Goal: Information Seeking & Learning: Learn about a topic

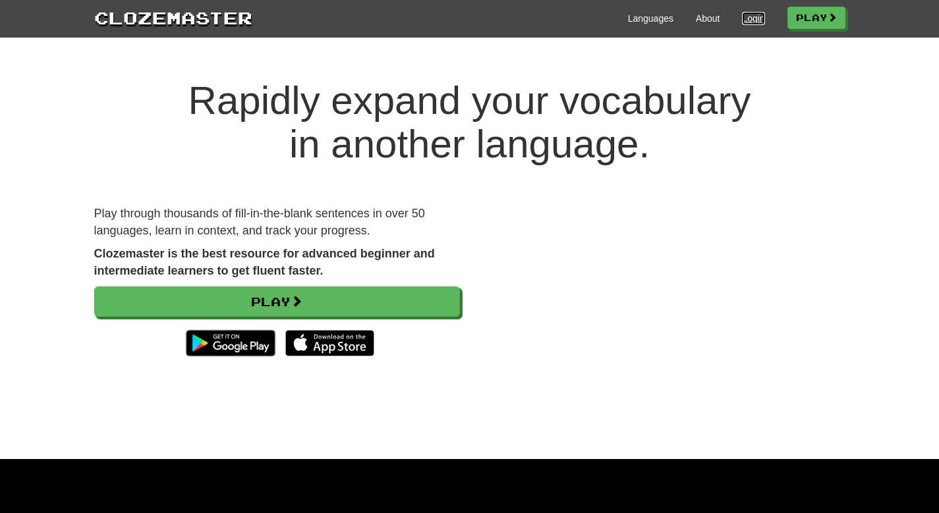
click at [753, 24] on link "Login" at bounding box center [753, 18] width 22 height 13
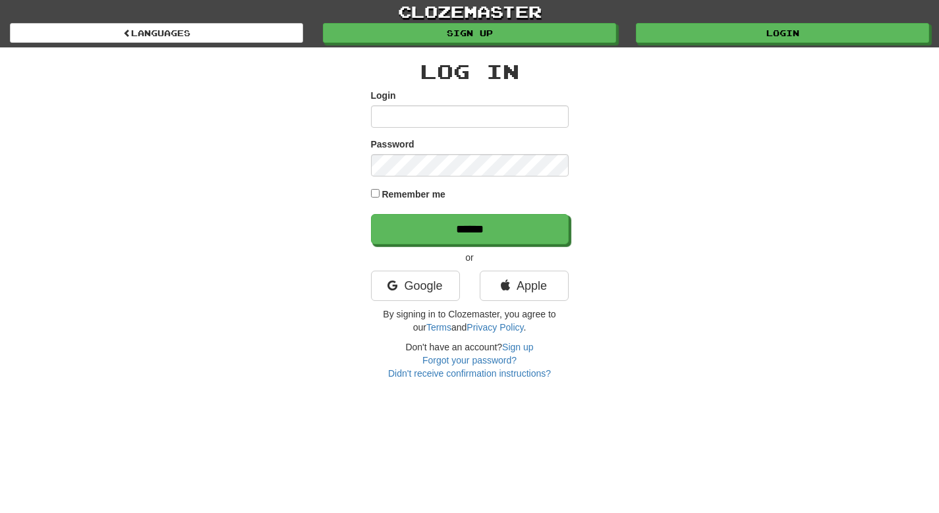
type input "**********"
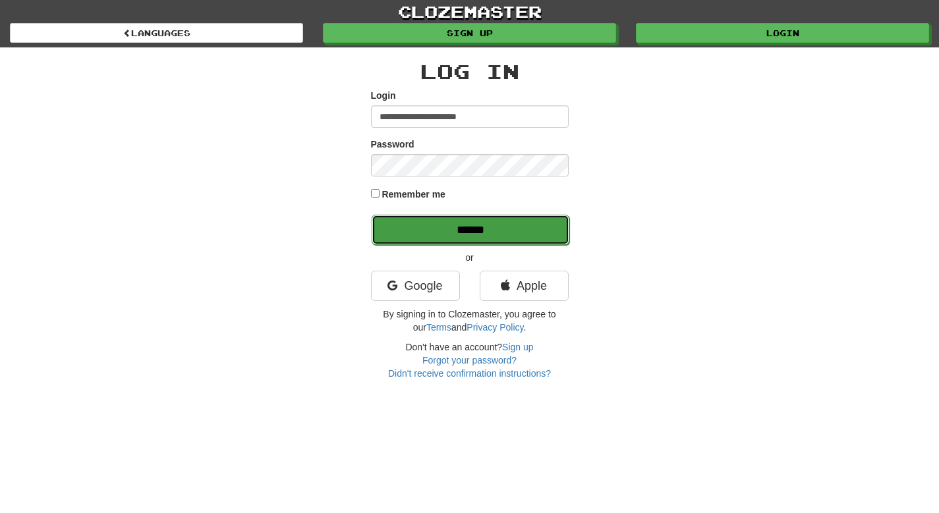
click at [484, 233] on input "******" at bounding box center [471, 230] width 198 height 30
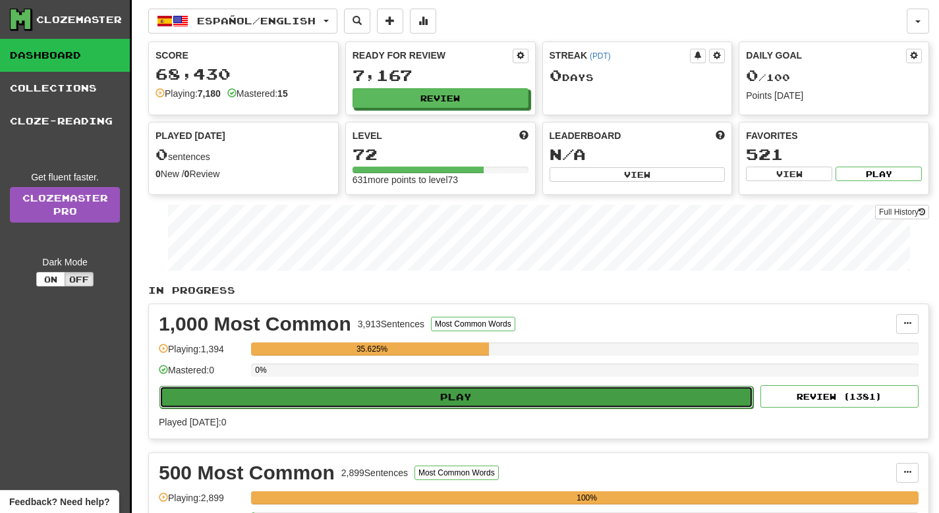
click at [480, 397] on button "Play" at bounding box center [456, 397] width 594 height 22
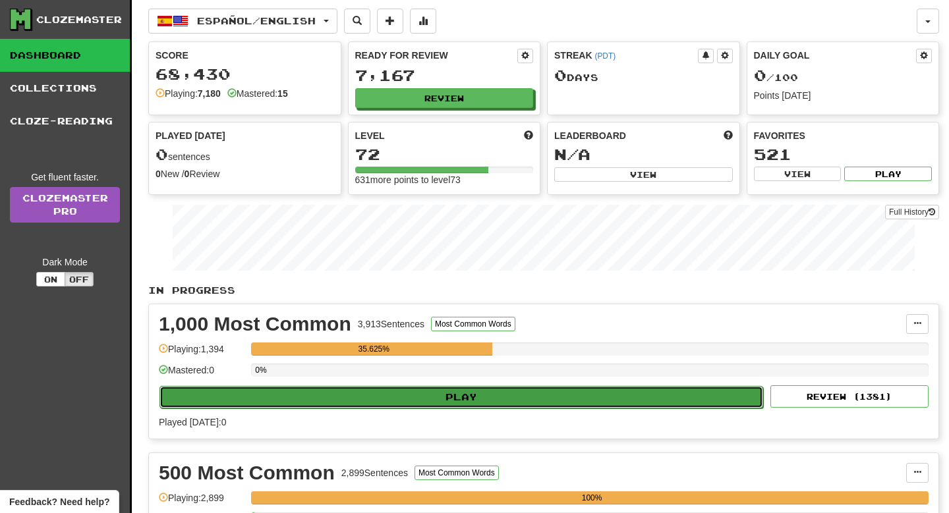
select select "**"
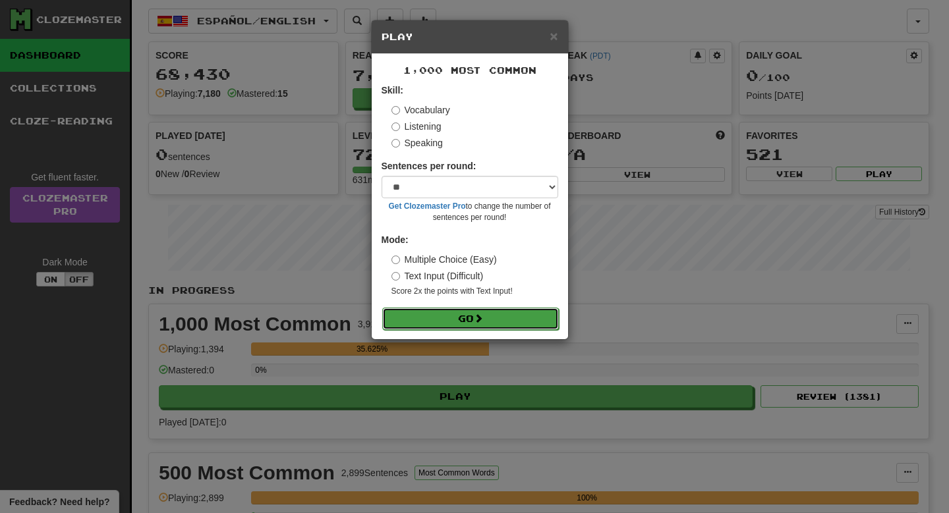
click at [477, 323] on span at bounding box center [478, 318] width 9 height 9
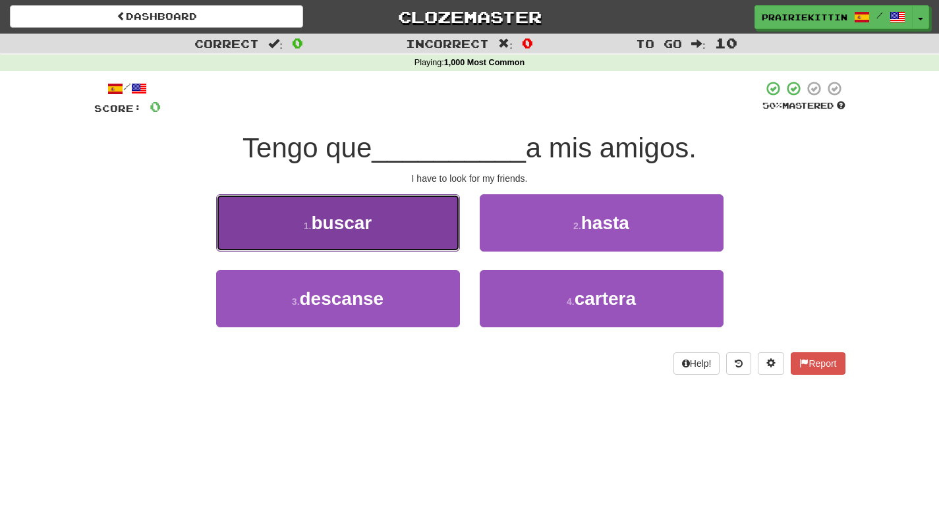
click at [333, 231] on span "buscar" at bounding box center [341, 223] width 61 height 20
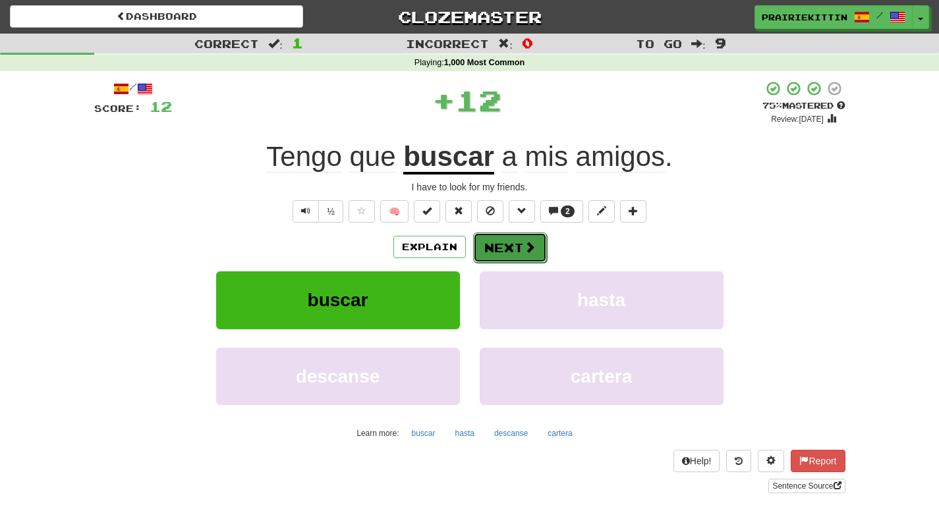
click at [515, 246] on button "Next" at bounding box center [510, 248] width 74 height 30
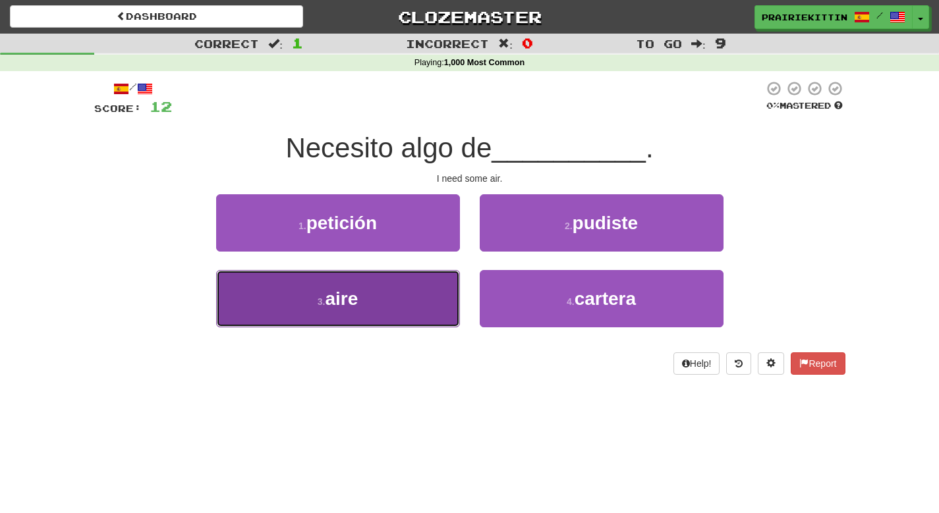
click at [399, 289] on button "3 . aire" at bounding box center [338, 298] width 244 height 57
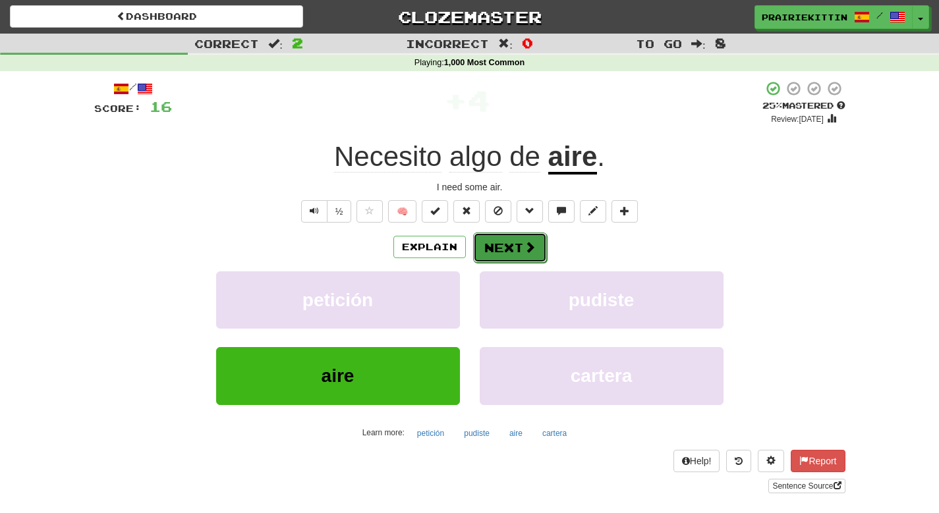
click at [515, 243] on button "Next" at bounding box center [510, 248] width 74 height 30
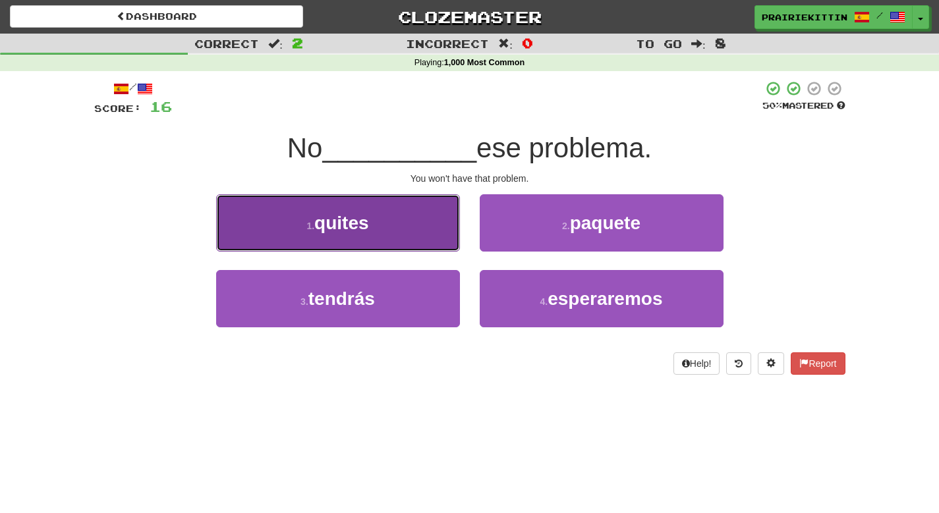
click at [363, 224] on span "quites" at bounding box center [341, 223] width 54 height 20
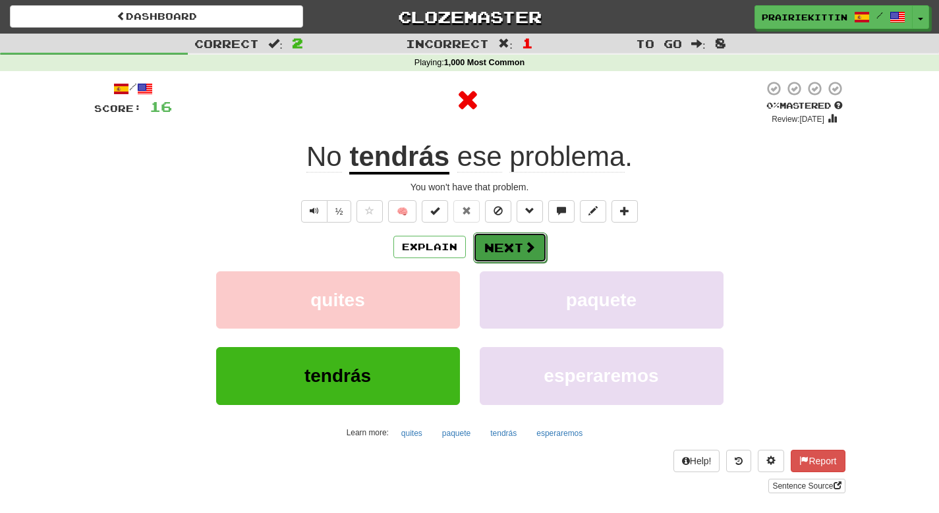
click at [506, 250] on button "Next" at bounding box center [510, 248] width 74 height 30
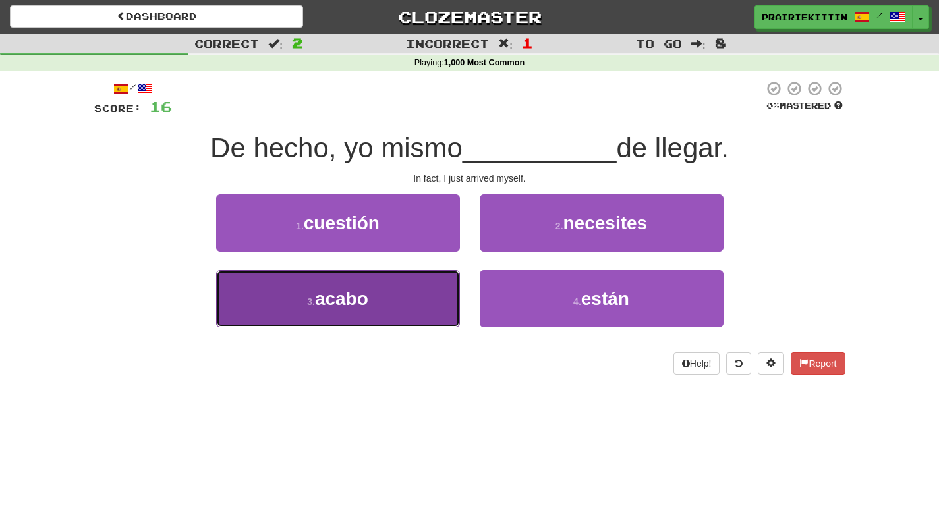
click at [380, 301] on button "3 . acabo" at bounding box center [338, 298] width 244 height 57
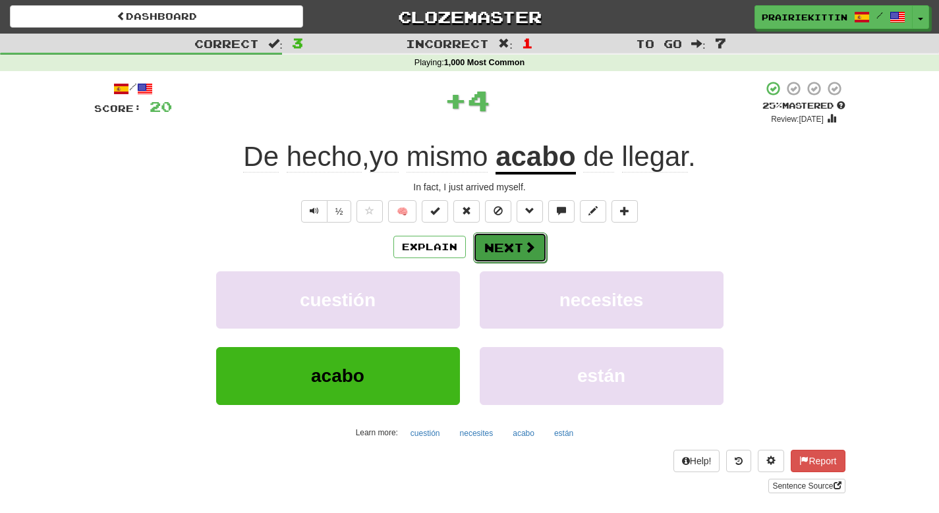
click at [504, 246] on button "Next" at bounding box center [510, 248] width 74 height 30
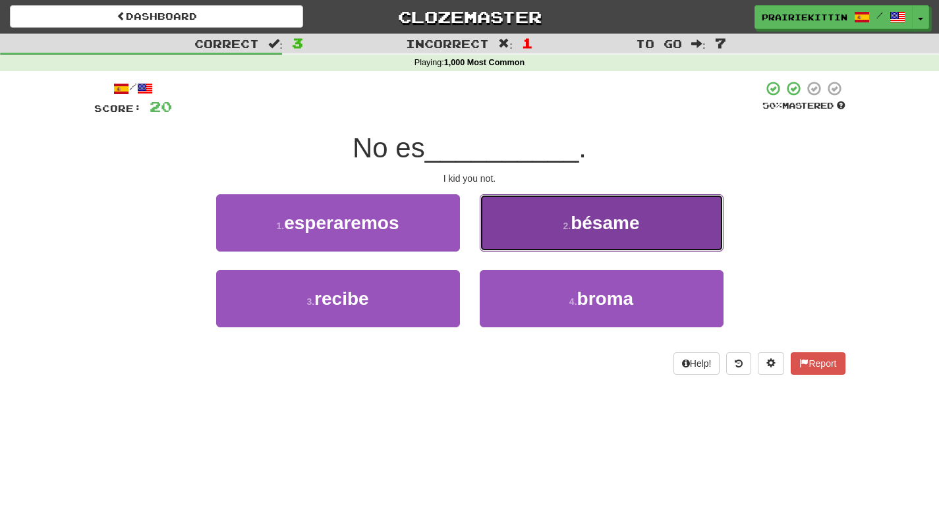
click at [519, 233] on button "2 . bésame" at bounding box center [602, 222] width 244 height 57
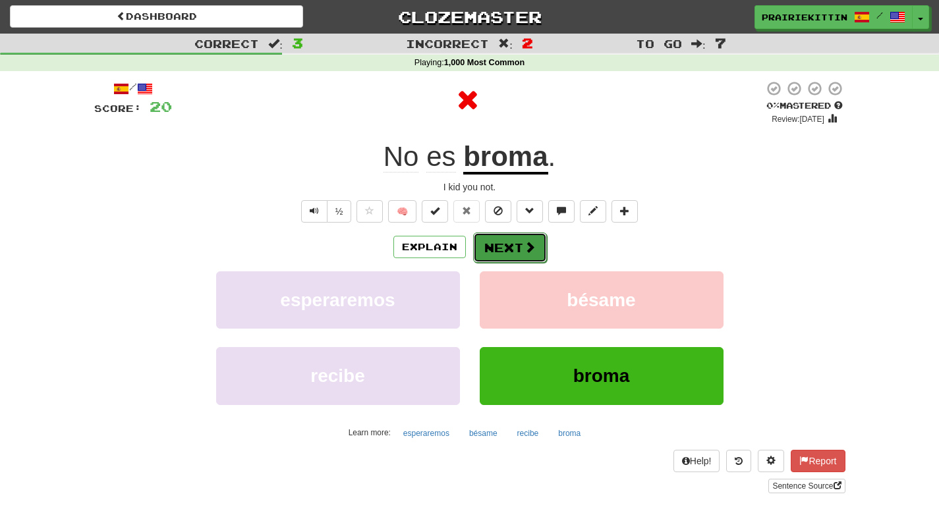
click at [494, 246] on button "Next" at bounding box center [510, 248] width 74 height 30
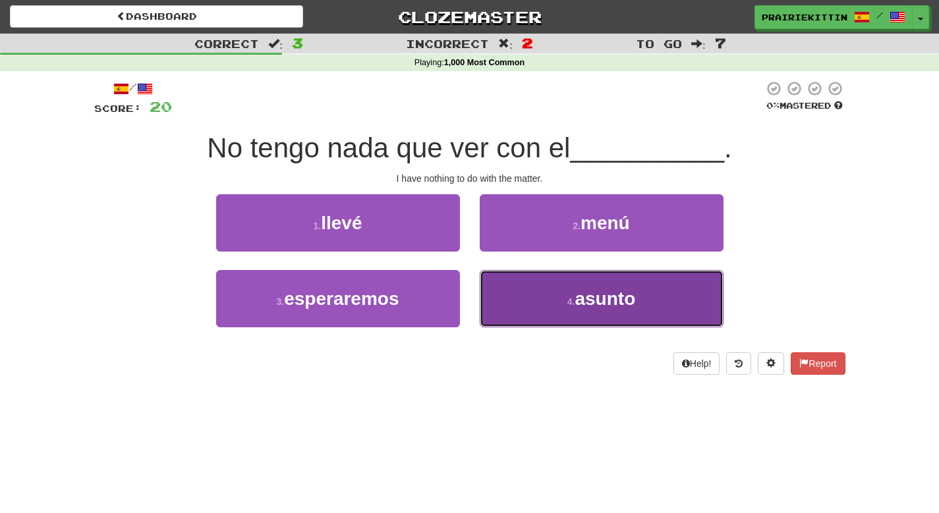
click at [525, 312] on button "4 . asunto" at bounding box center [602, 298] width 244 height 57
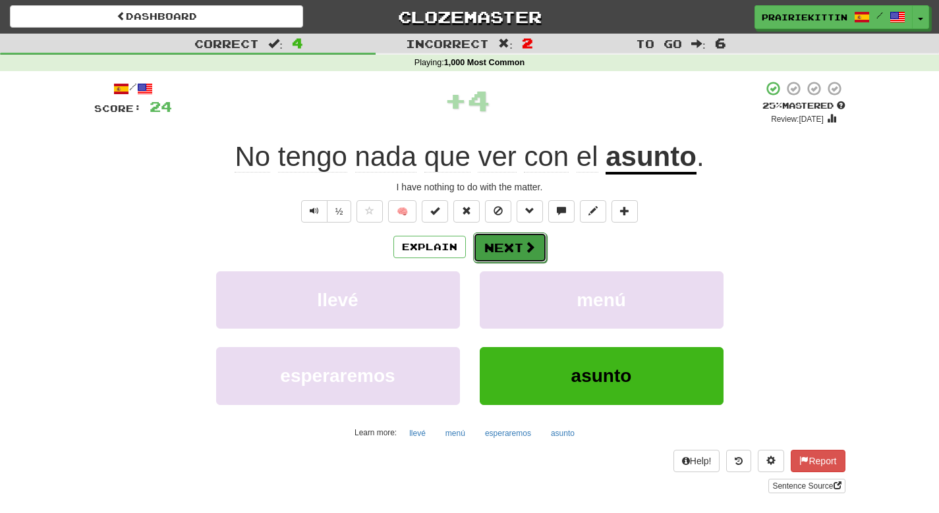
click at [504, 258] on button "Next" at bounding box center [510, 248] width 74 height 30
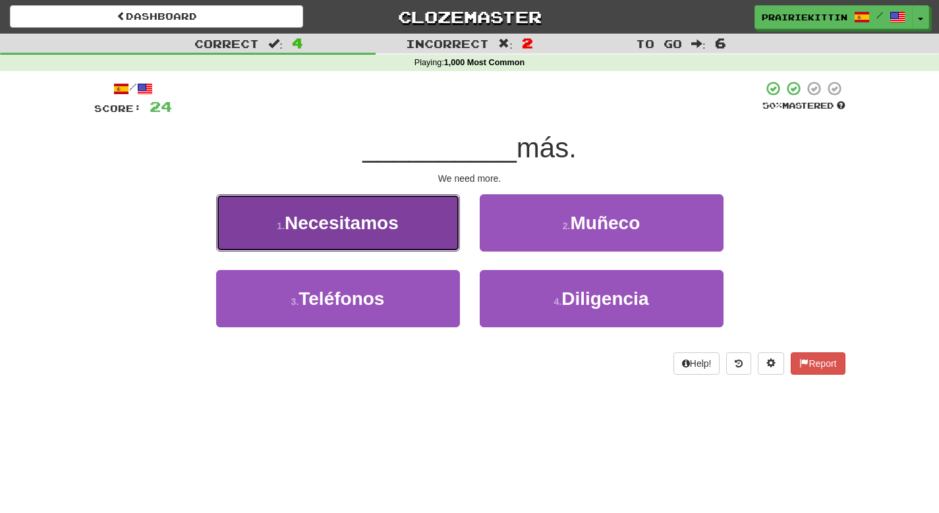
click at [403, 232] on button "1 . Necesitamos" at bounding box center [338, 222] width 244 height 57
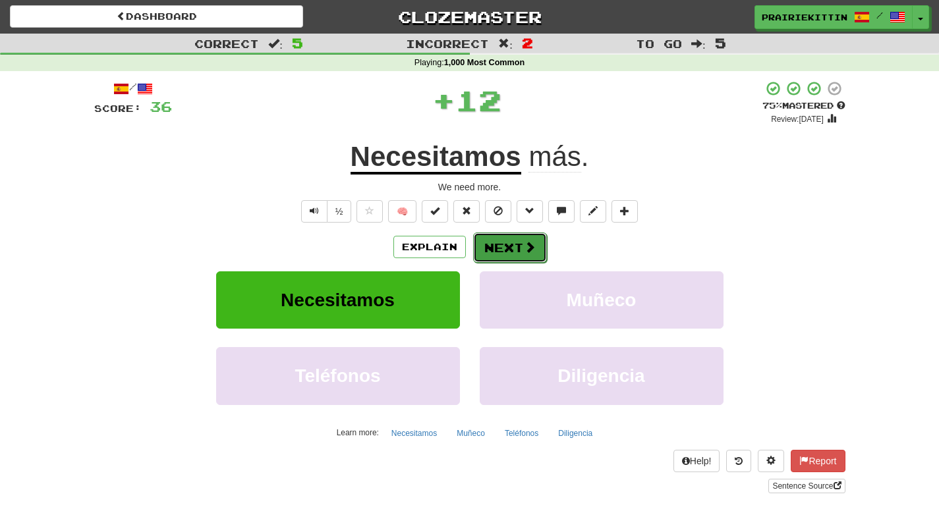
click at [513, 252] on button "Next" at bounding box center [510, 248] width 74 height 30
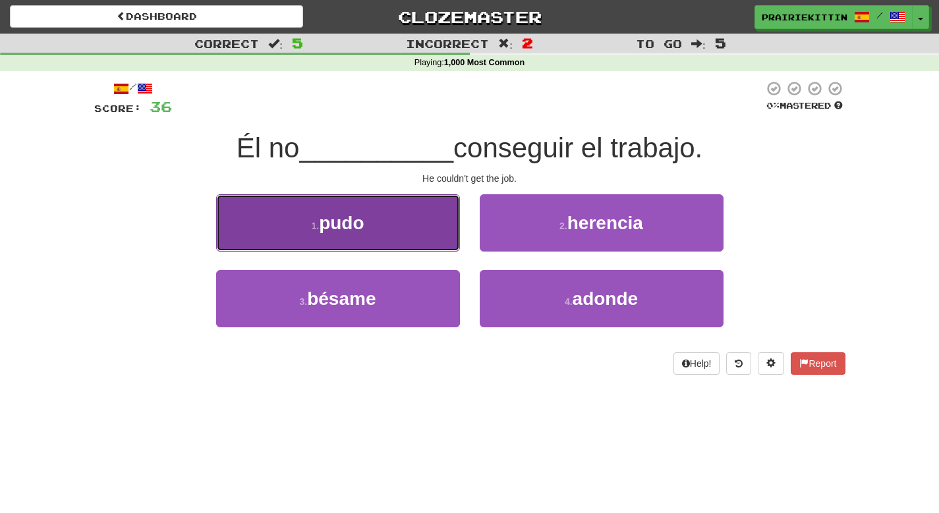
click at [353, 241] on button "1 . pudo" at bounding box center [338, 222] width 244 height 57
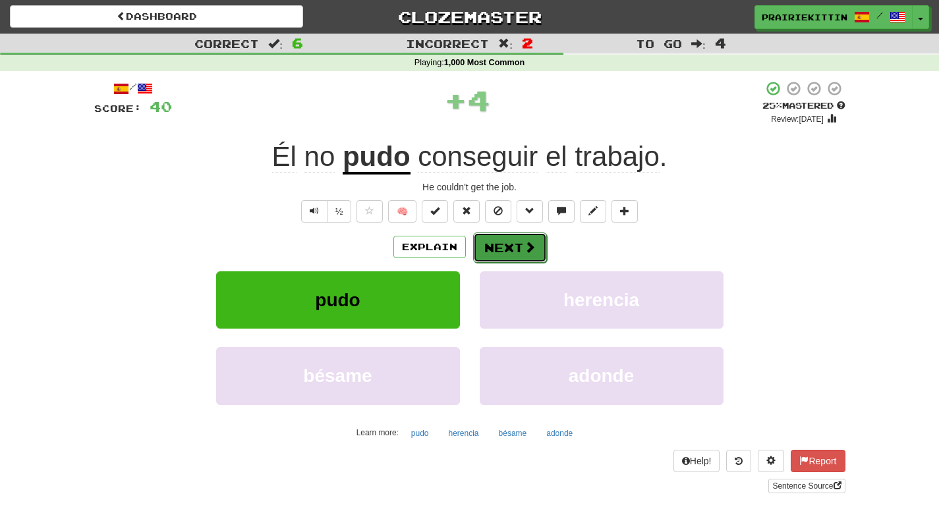
click at [513, 255] on button "Next" at bounding box center [510, 248] width 74 height 30
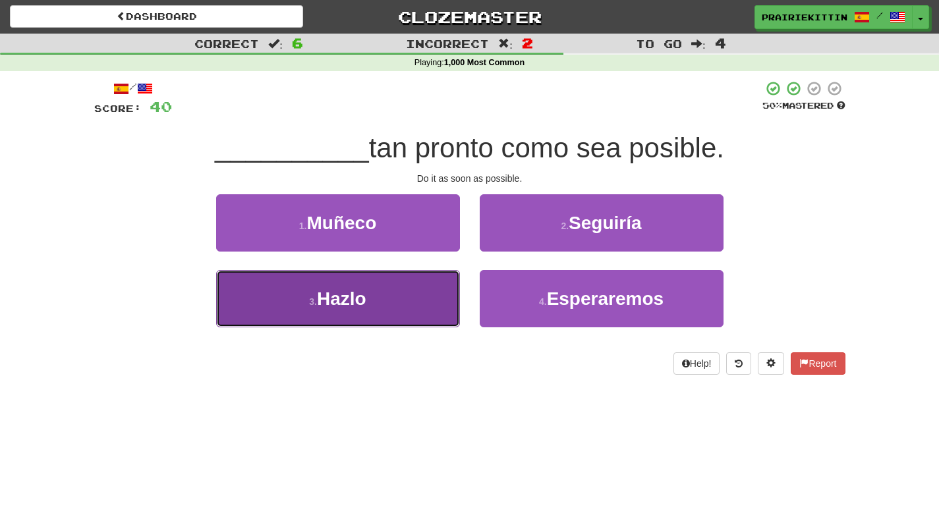
click at [374, 308] on button "3 . Hazlo" at bounding box center [338, 298] width 244 height 57
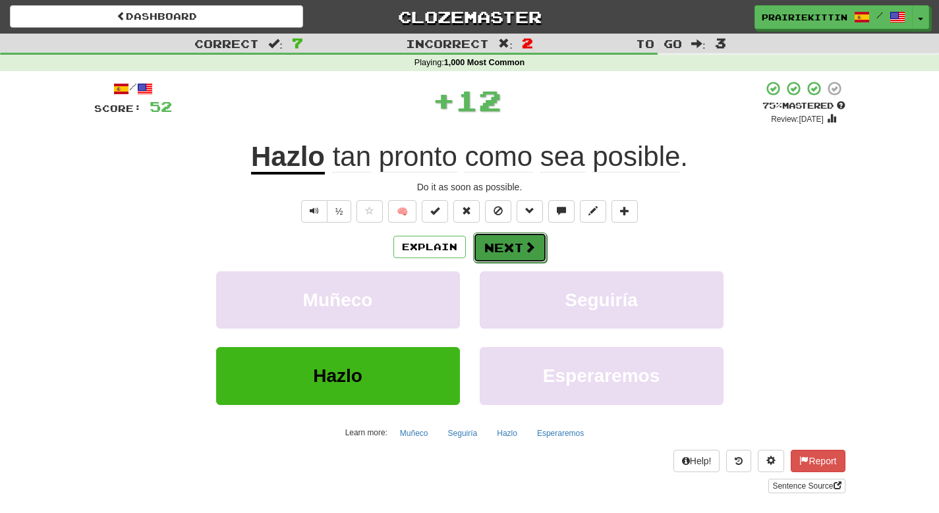
click at [513, 253] on button "Next" at bounding box center [510, 248] width 74 height 30
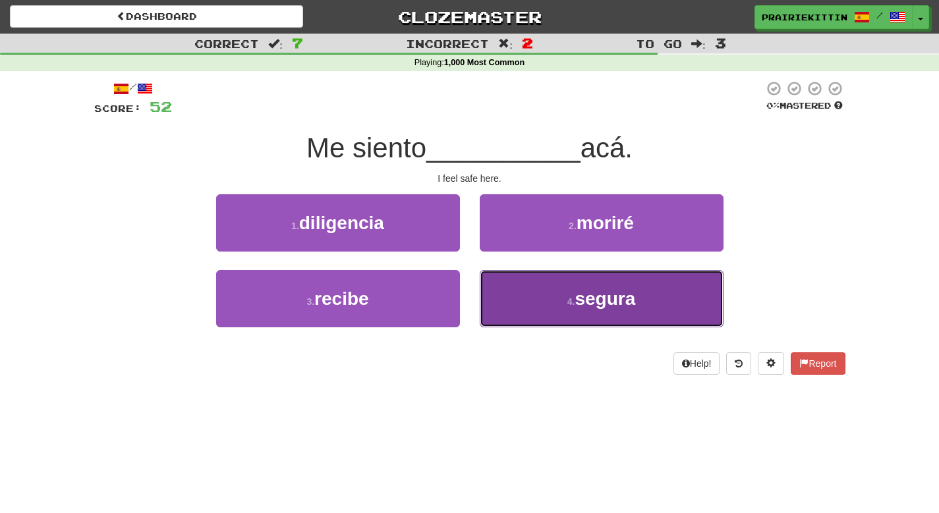
click at [573, 310] on button "4 . segura" at bounding box center [602, 298] width 244 height 57
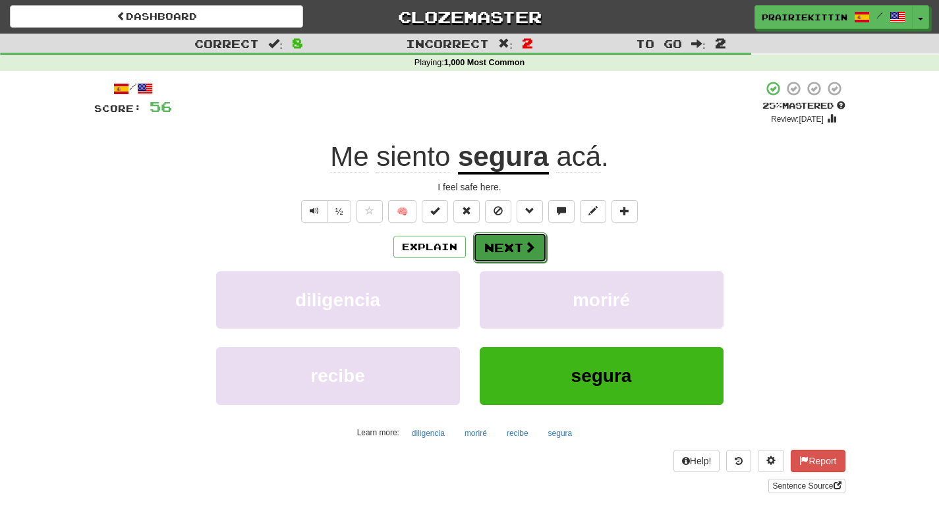
click at [513, 250] on button "Next" at bounding box center [510, 248] width 74 height 30
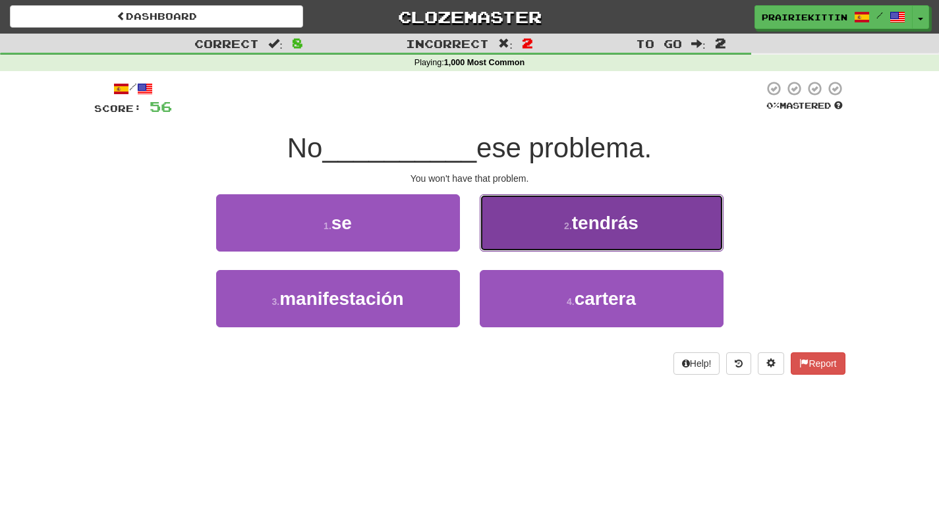
click at [573, 236] on button "2 . tendrás" at bounding box center [602, 222] width 244 height 57
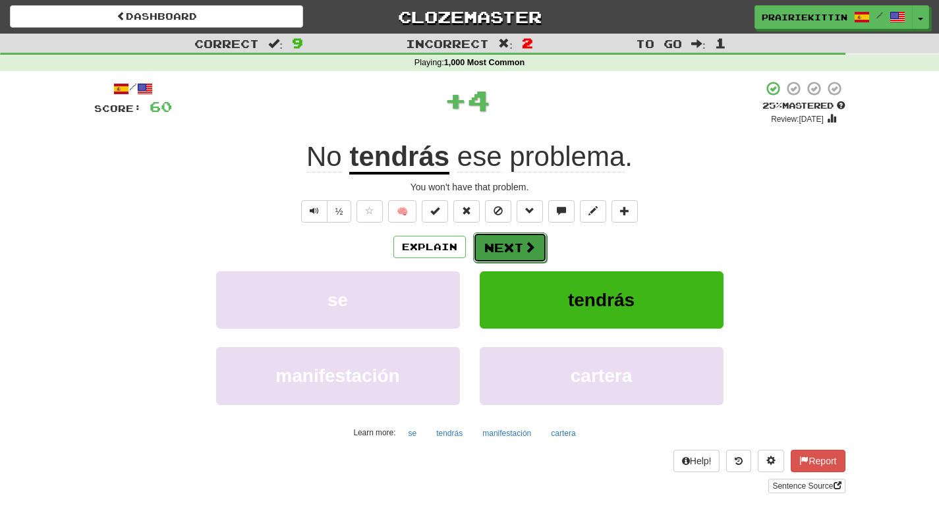
click at [500, 237] on button "Next" at bounding box center [510, 248] width 74 height 30
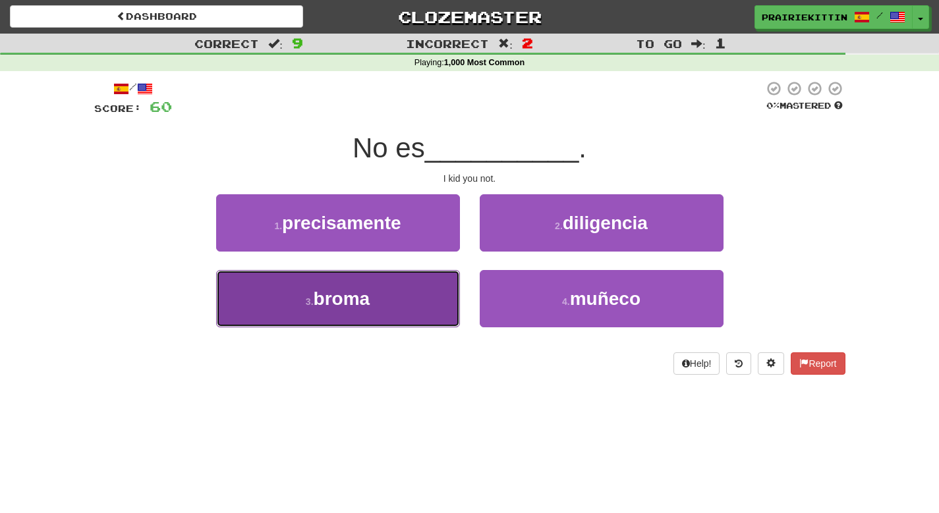
click at [396, 298] on button "3 . broma" at bounding box center [338, 298] width 244 height 57
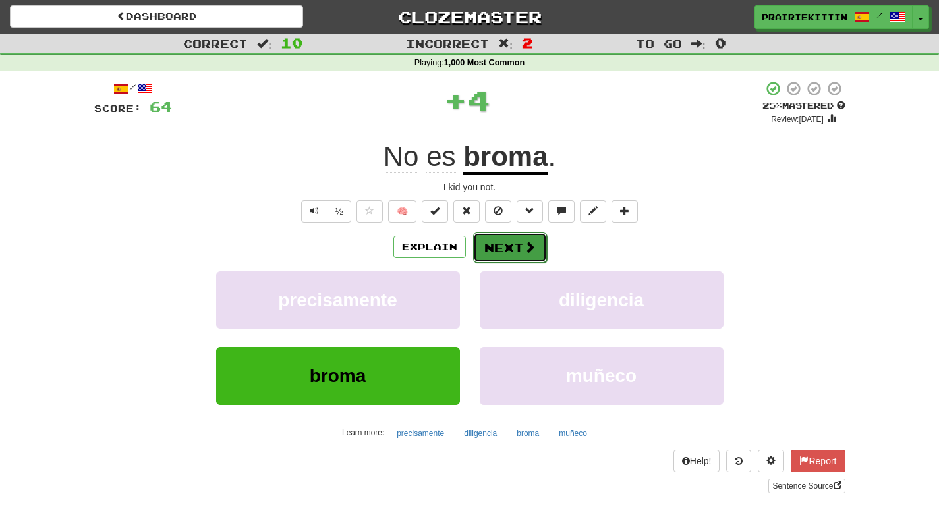
click at [511, 246] on button "Next" at bounding box center [510, 248] width 74 height 30
